Goal: Transaction & Acquisition: Purchase product/service

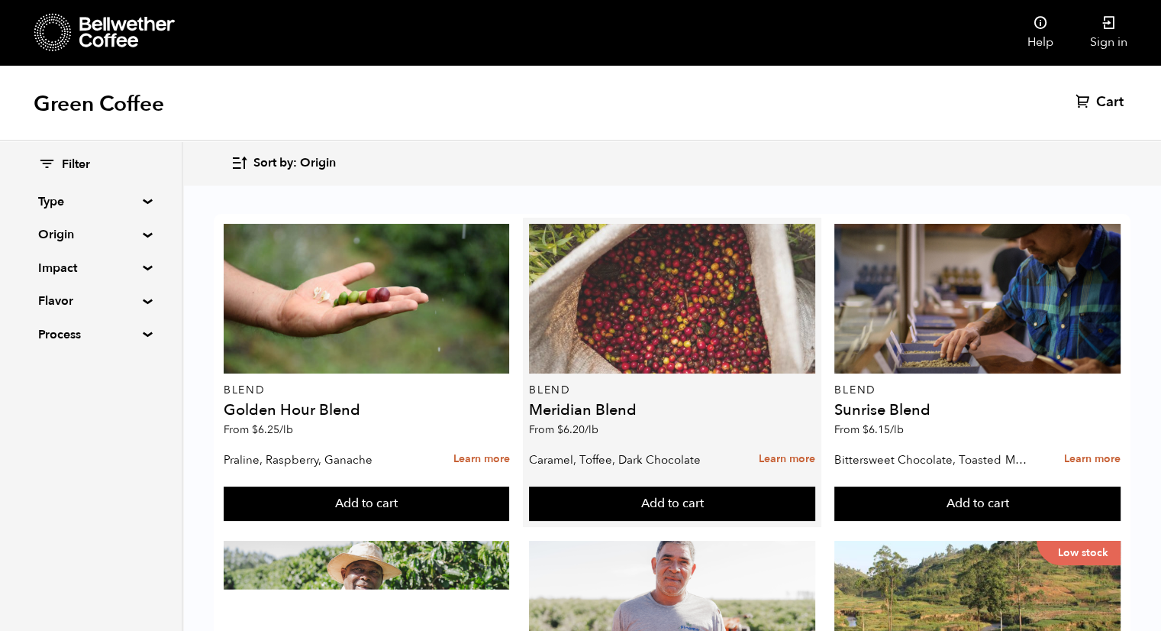
scroll to position [116, 0]
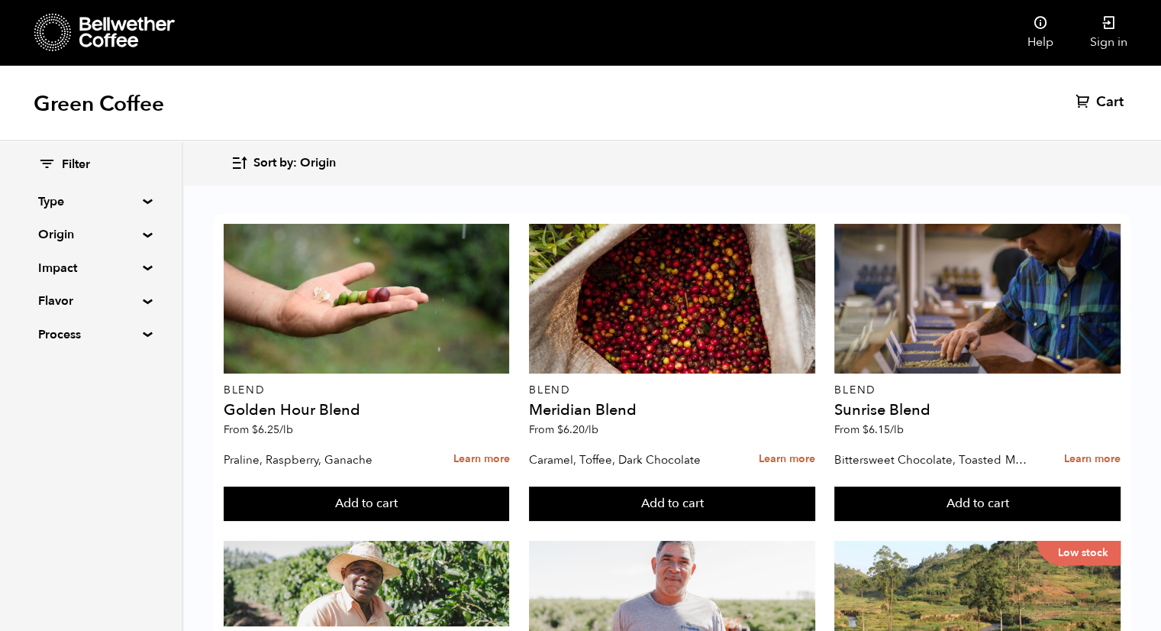
click at [709, 541] on div at bounding box center [672, 616] width 286 height 150
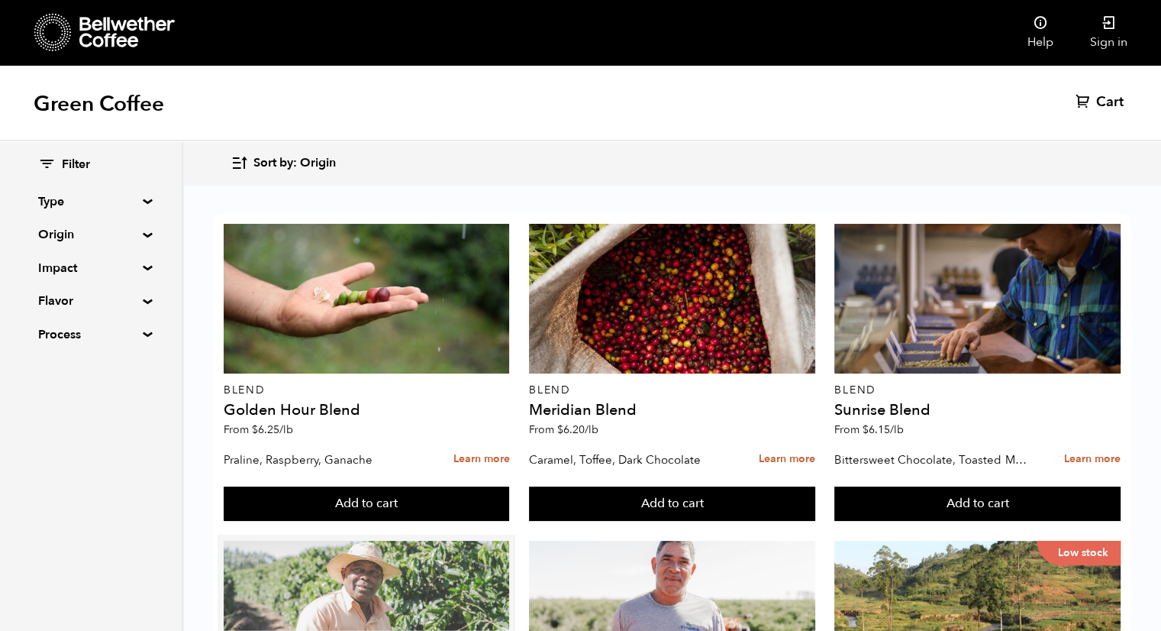
scroll to position [507, 0]
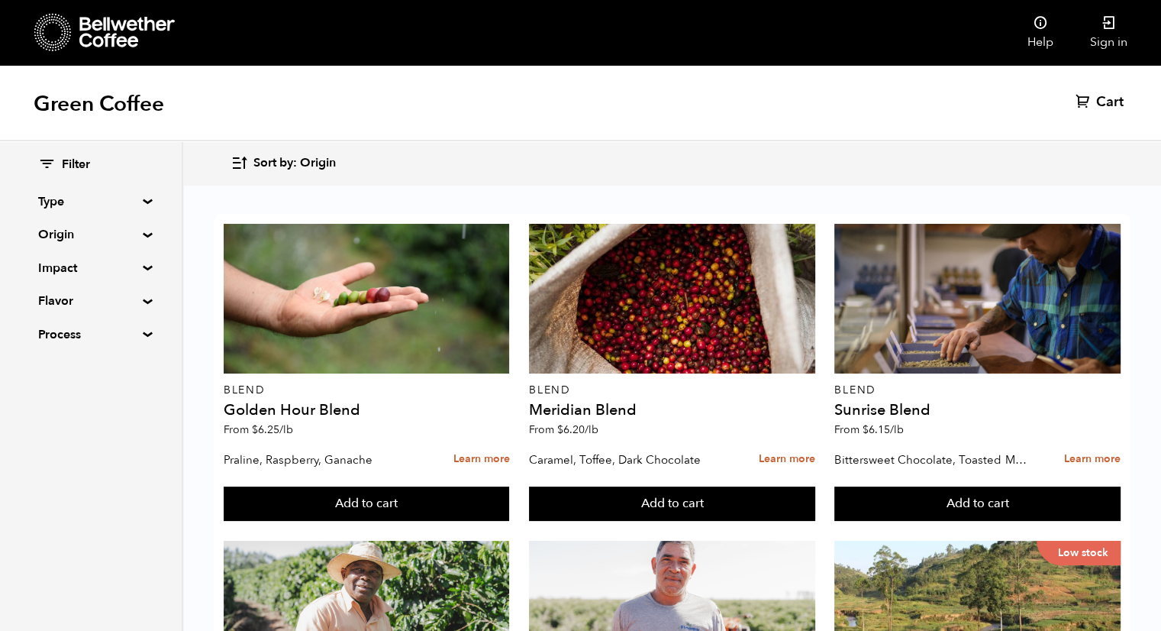
click at [140, 237] on summary "Origin" at bounding box center [90, 234] width 105 height 18
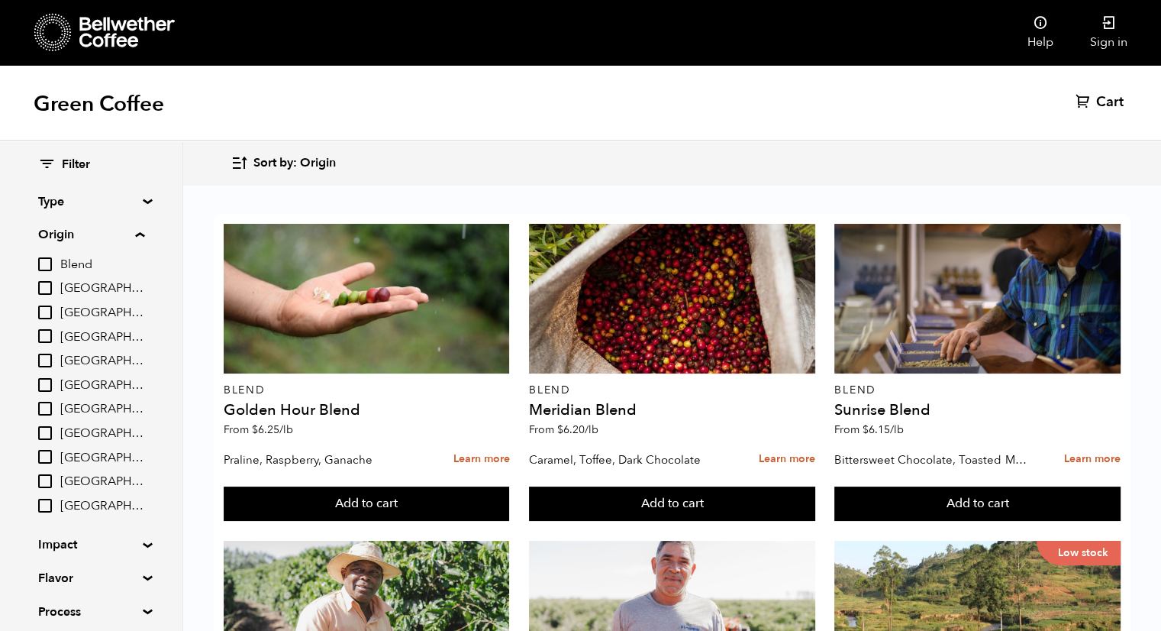
click at [47, 334] on input "[GEOGRAPHIC_DATA]" at bounding box center [45, 336] width 14 height 14
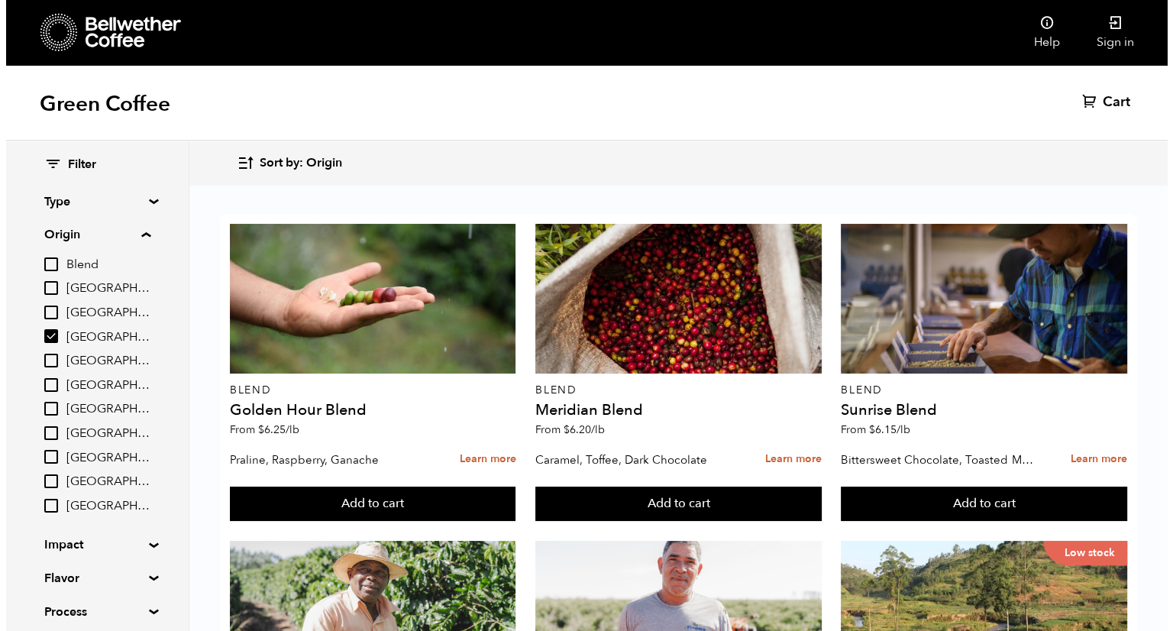
scroll to position [0, 0]
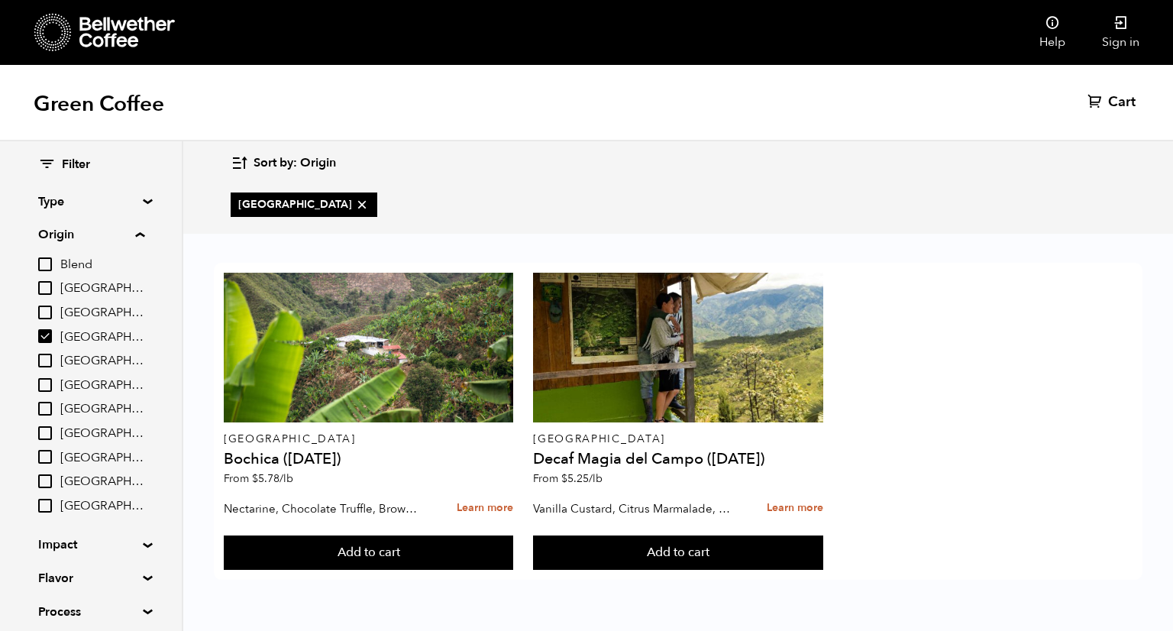
click at [954, 410] on div "Colombia Bochica (JUN 25) From $ 5.78 /lb Nectarine, Chocolate Truffle, Brown S…" at bounding box center [678, 421] width 928 height 317
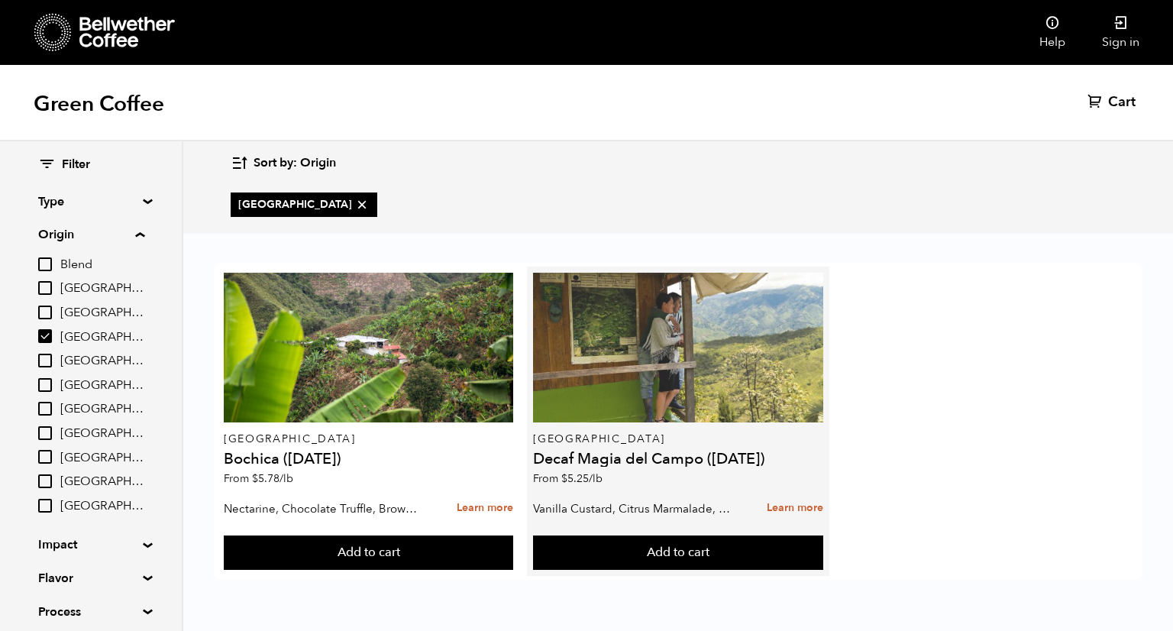
click at [735, 391] on div at bounding box center [678, 348] width 290 height 150
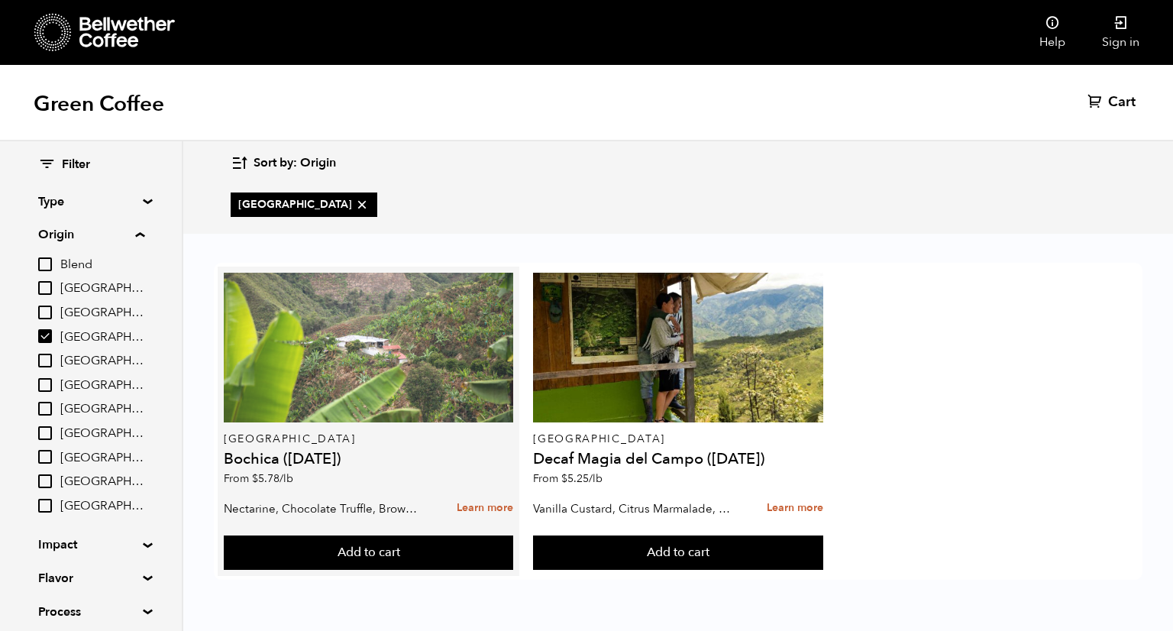
click at [308, 327] on div at bounding box center [369, 348] width 290 height 150
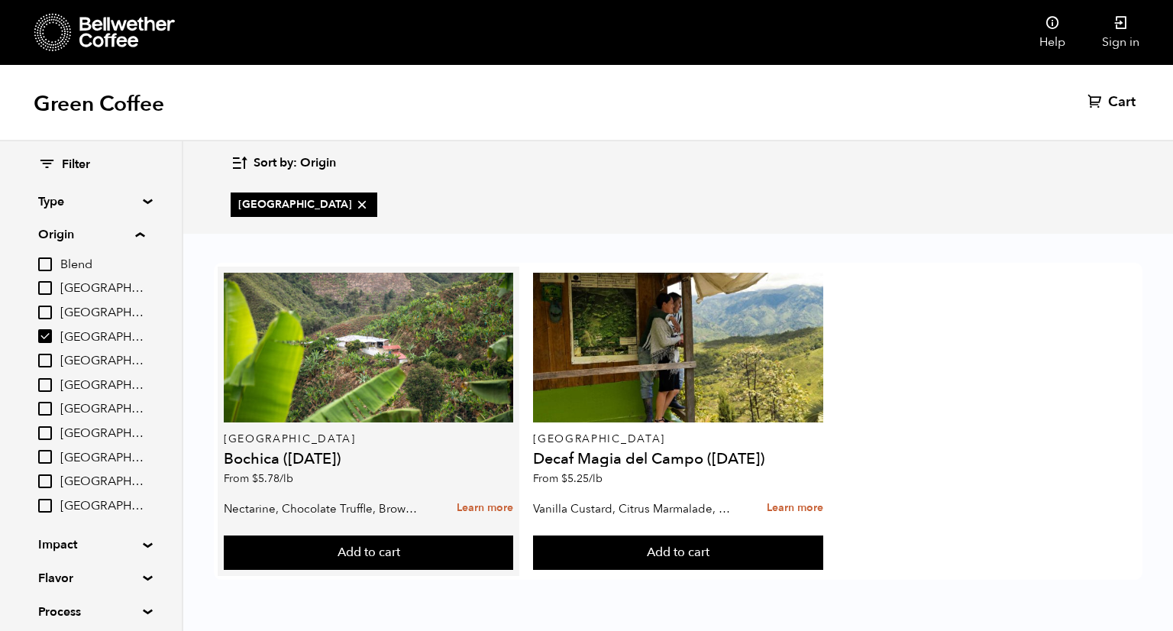
click at [321, 463] on h4 "Bochica ([DATE])" at bounding box center [369, 458] width 290 height 15
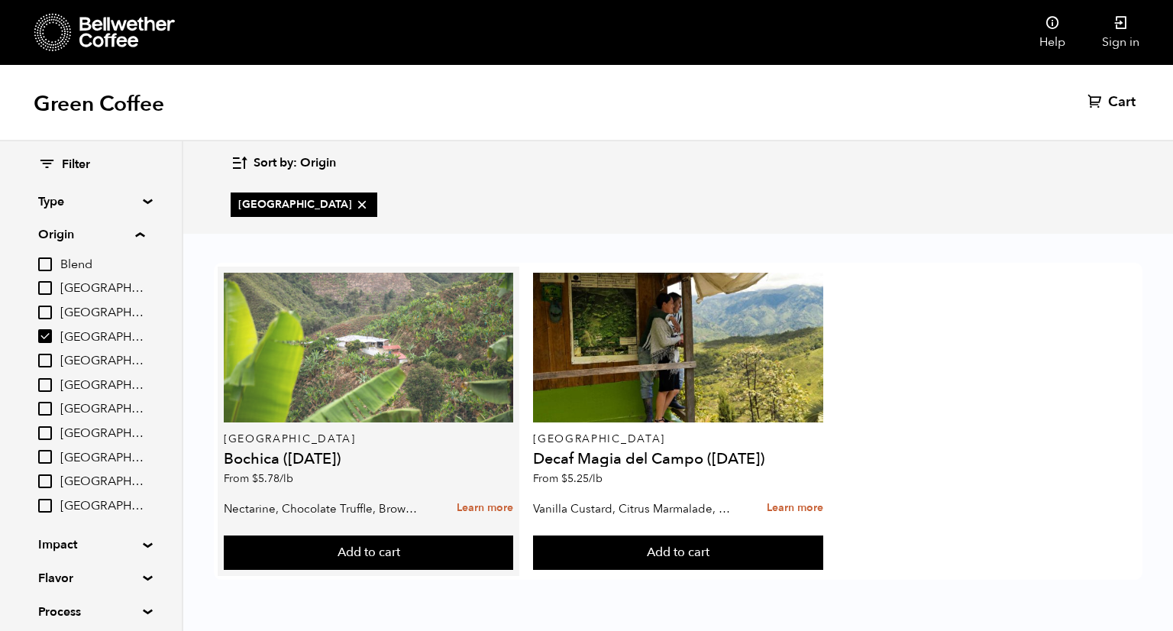
click at [443, 338] on div at bounding box center [369, 348] width 290 height 150
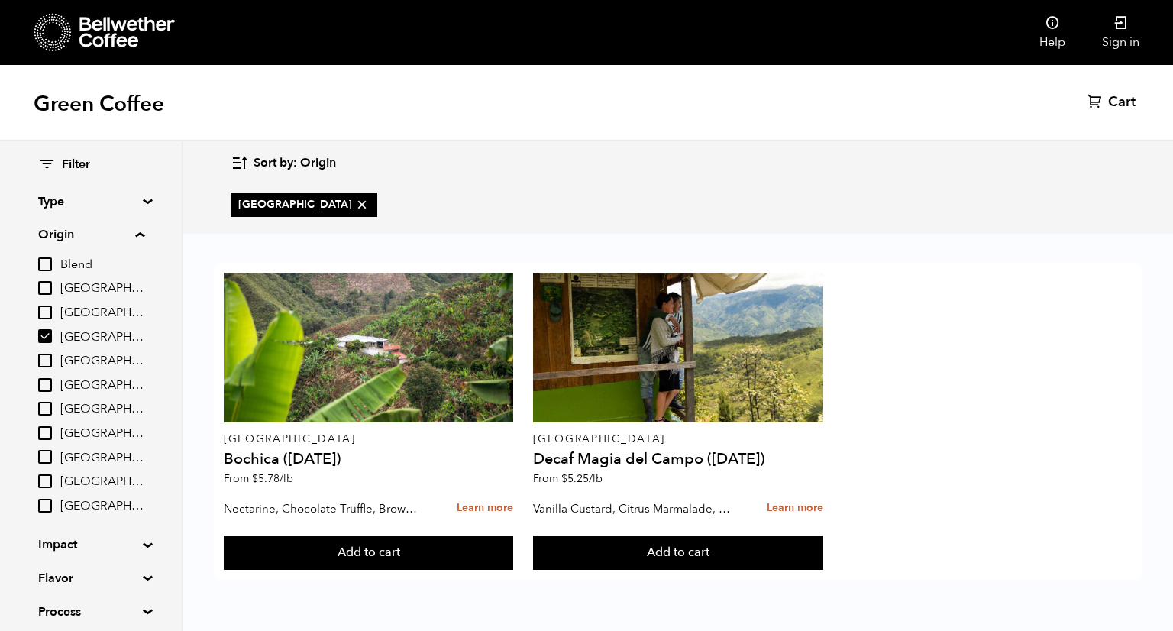
click at [276, 190] on ul "[GEOGRAPHIC_DATA]" at bounding box center [308, 205] width 154 height 49
click at [354, 208] on icon at bounding box center [361, 204] width 15 height 15
checkbox input "false"
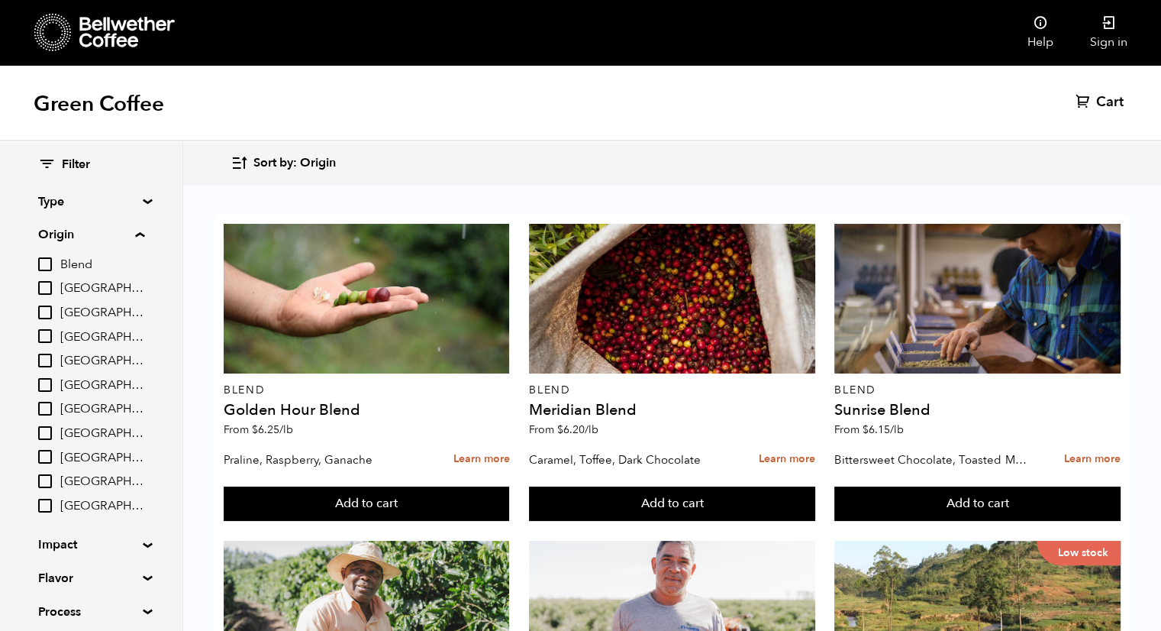
scroll to position [1524, 0]
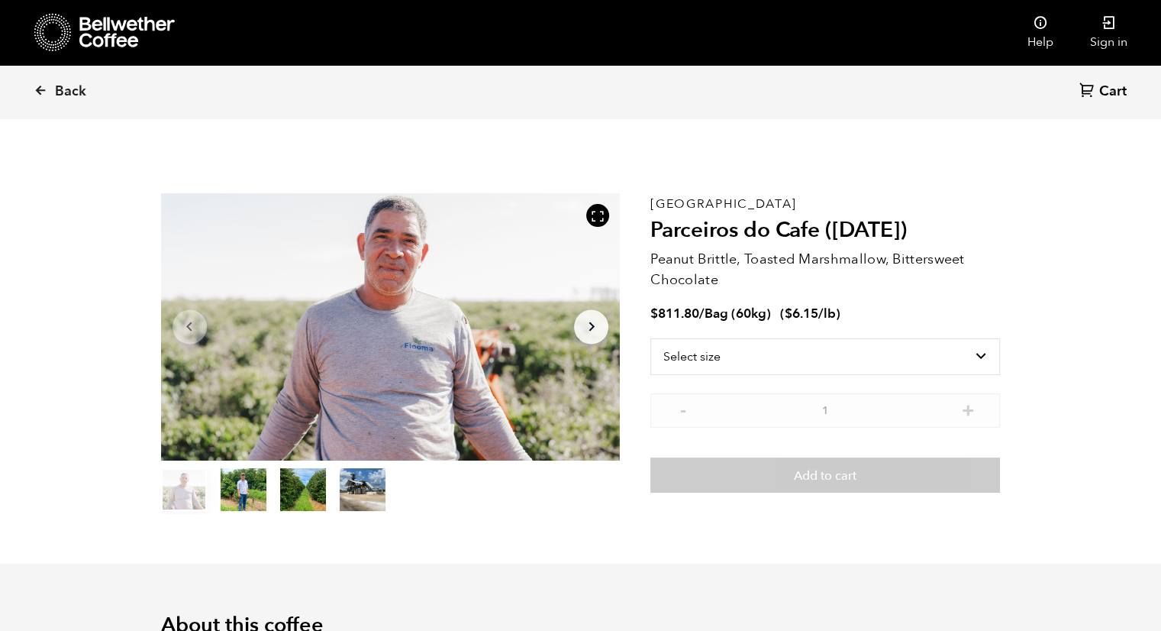
scroll to position [663, 813]
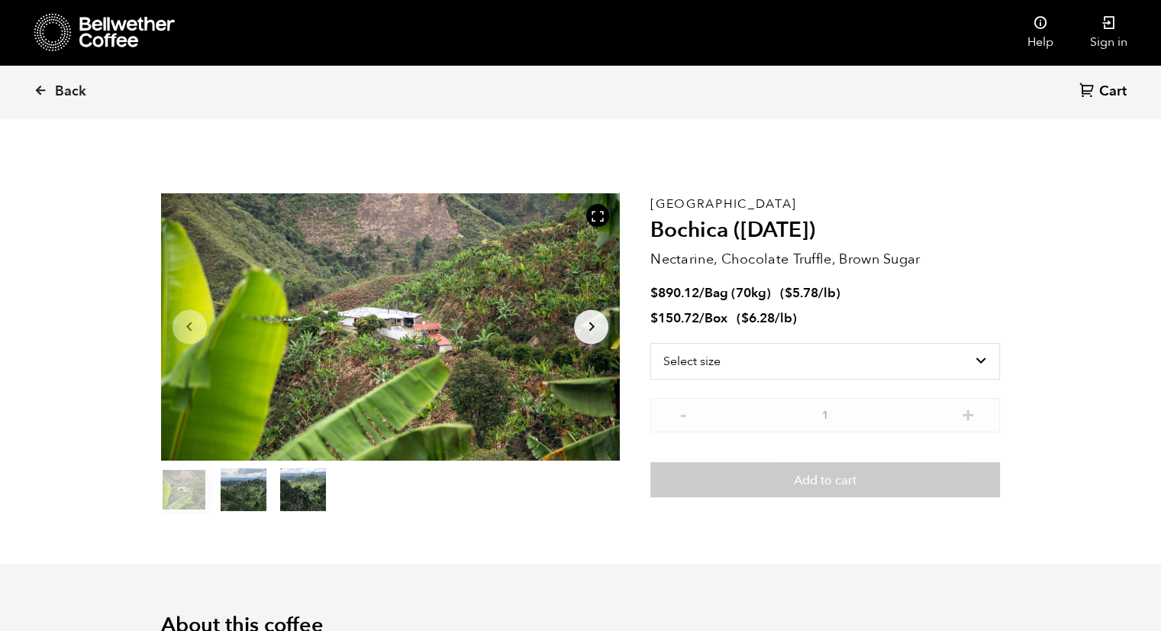
scroll to position [663, 813]
click at [767, 352] on select "Select size Bag (70kg) (154 lbs) Box (24 lbs)" at bounding box center [825, 361] width 350 height 37
click at [998, 310] on li "$ 150.72 / Box ( $ 6.28 /lb )" at bounding box center [825, 319] width 350 height 18
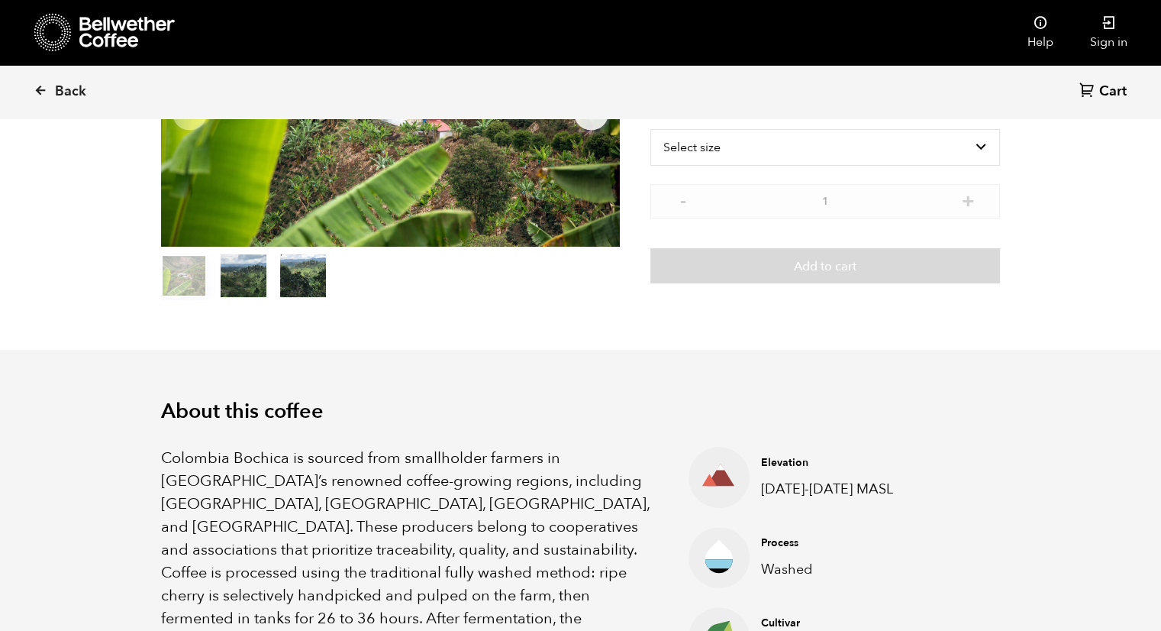
scroll to position [0, 0]
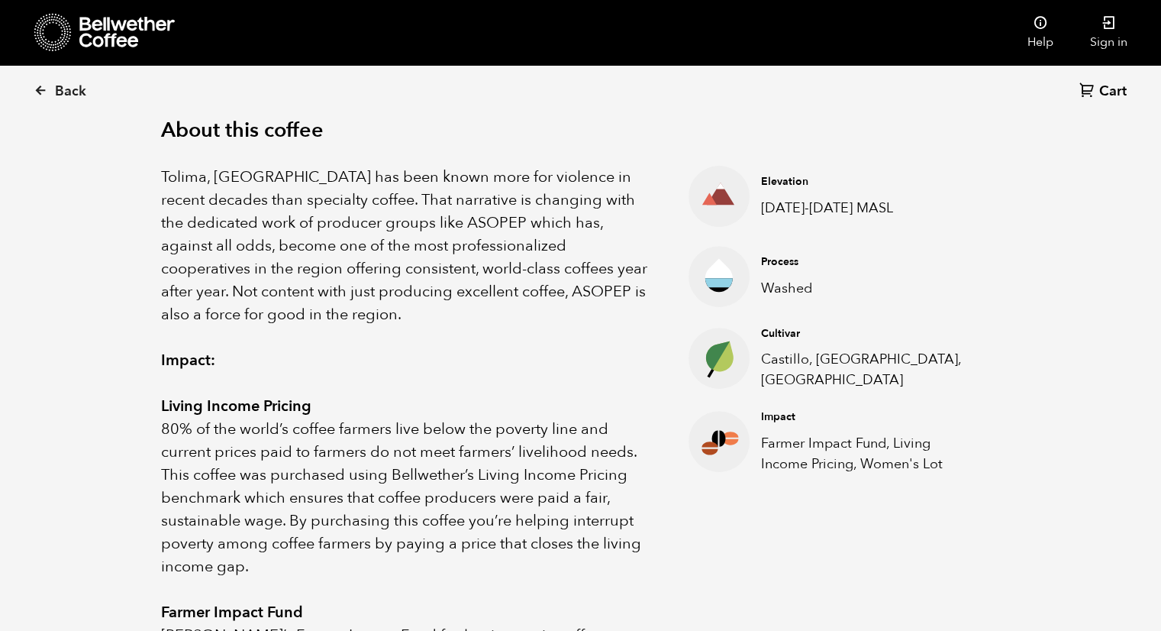
scroll to position [451, 0]
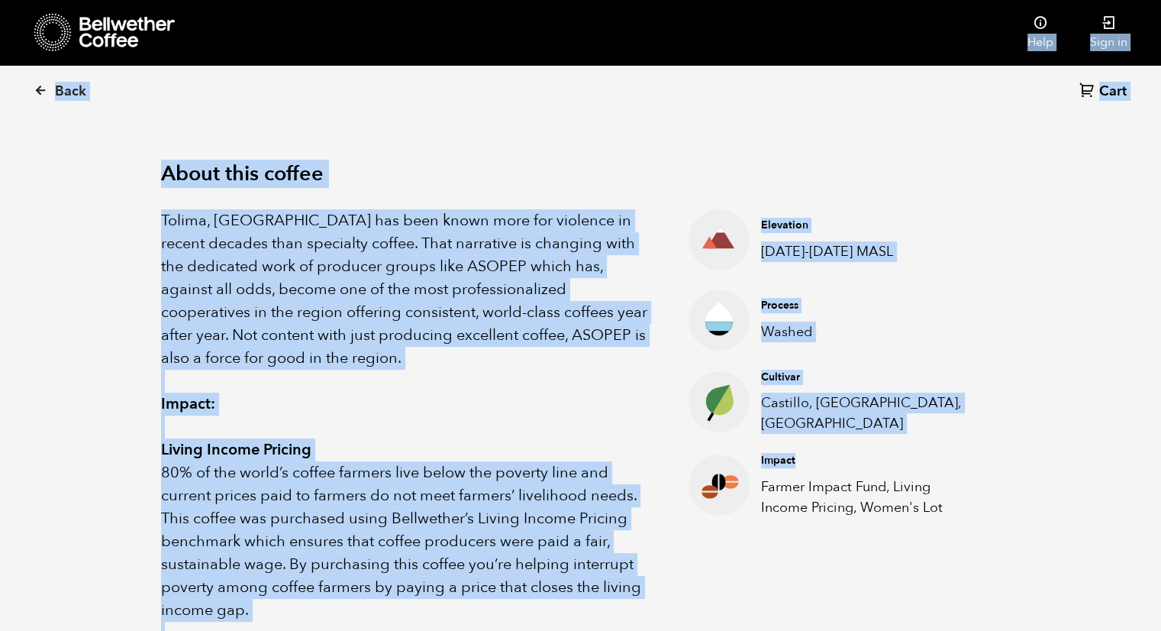
drag, startPoint x: 0, startPoint y: 0, endPoint x: 379, endPoint y: 4, distance: 379.5
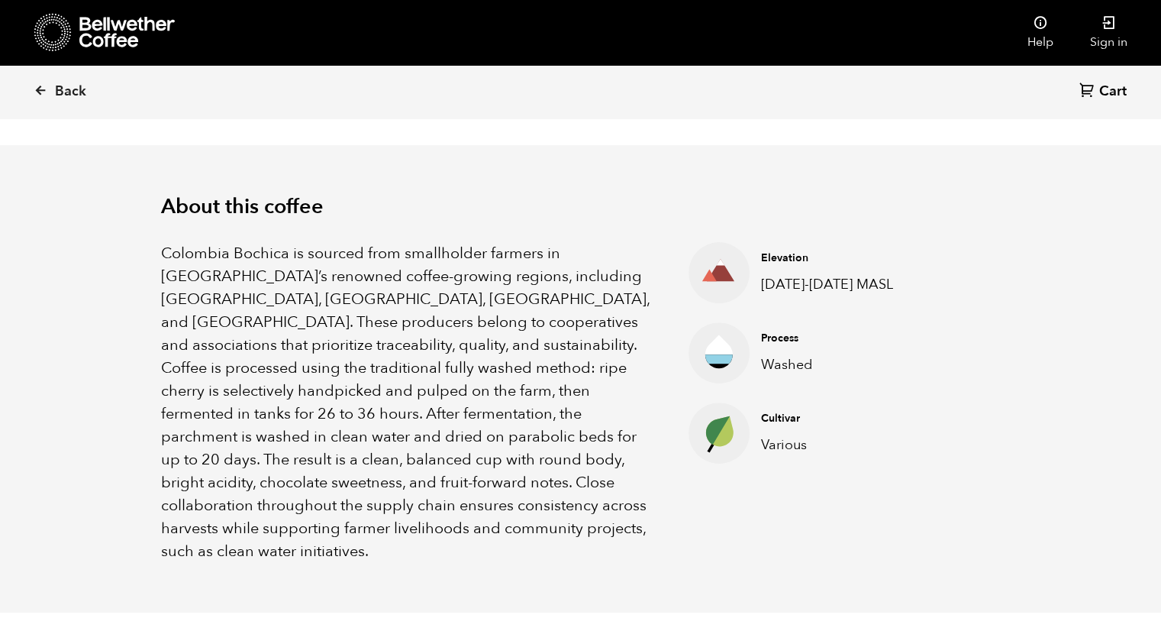
scroll to position [421, 0]
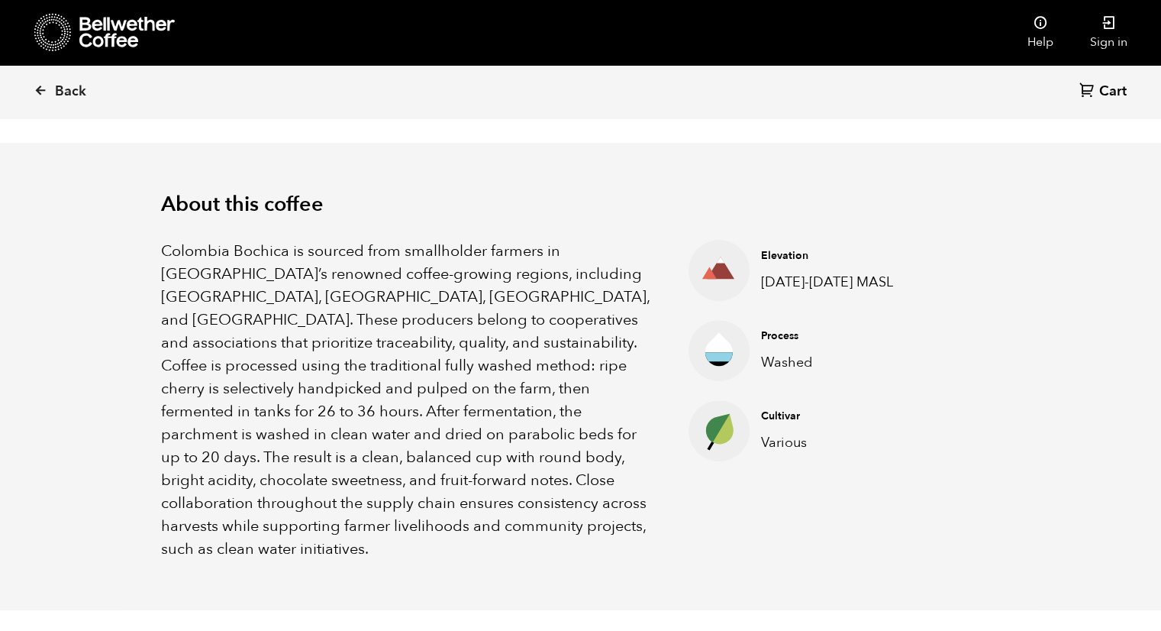
drag, startPoint x: 434, startPoint y: 273, endPoint x: 115, endPoint y: 172, distance: 334.9
click at [115, 172] on section "About this coffee Colombia Bochica is sourced from smallholder farmers in Colom…" at bounding box center [580, 376] width 1161 height 467
click at [330, 449] on p "Colombia Bochica is sourced from smallholder farmers in [GEOGRAPHIC_DATA]’s ren…" at bounding box center [406, 400] width 490 height 321
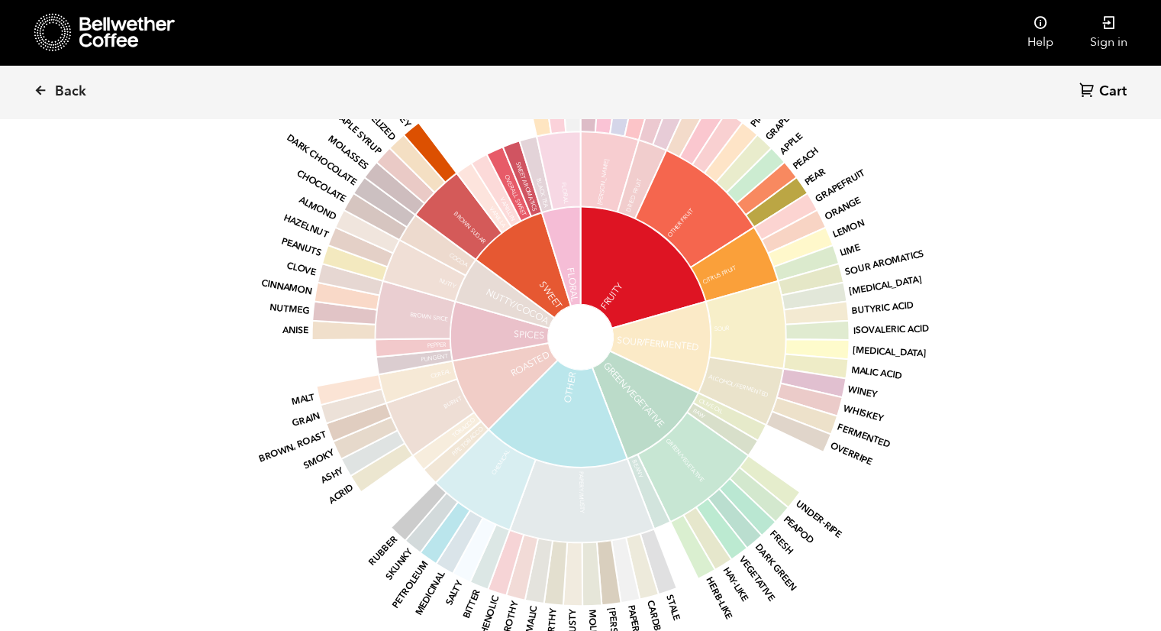
scroll to position [1351, 0]
